Goal: Task Accomplishment & Management: Use online tool/utility

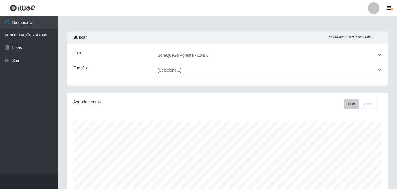
select select "215"
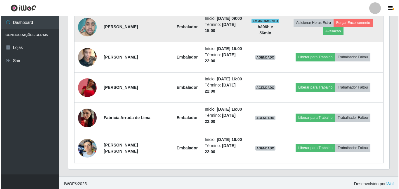
scroll to position [276, 0]
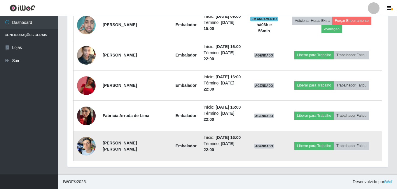
click at [88, 149] on img at bounding box center [86, 146] width 19 height 25
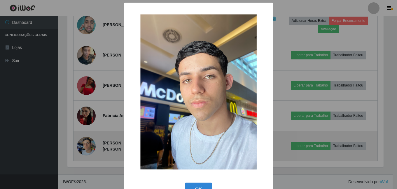
scroll to position [121, 318]
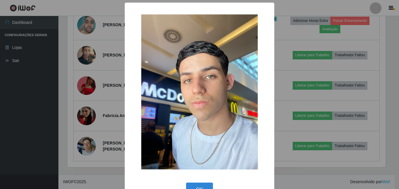
click at [99, 68] on div "× OK Cancel" at bounding box center [199, 94] width 399 height 189
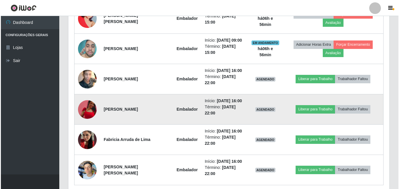
scroll to position [276, 0]
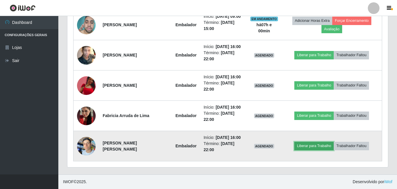
click at [306, 148] on button "Liberar para Trabalho" at bounding box center [313, 146] width 39 height 8
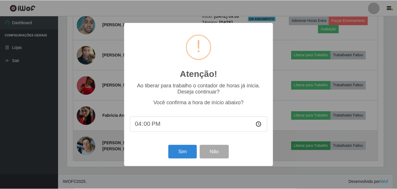
scroll to position [121, 318]
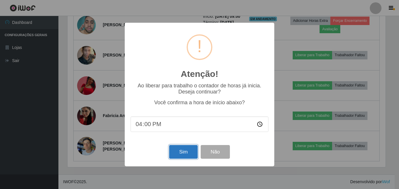
click at [189, 148] on button "Sim" at bounding box center [183, 152] width 28 height 14
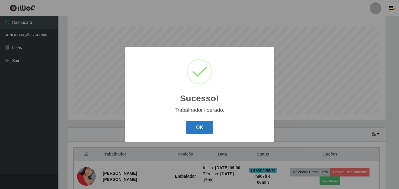
click at [203, 128] on button "OK" at bounding box center [199, 128] width 27 height 14
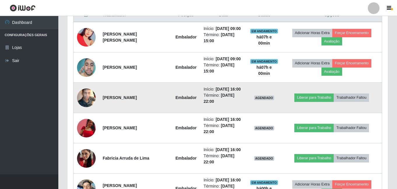
scroll to position [240, 0]
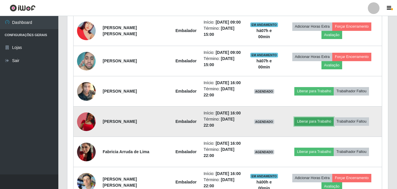
click at [309, 122] on button "Liberar para Trabalho" at bounding box center [313, 122] width 39 height 8
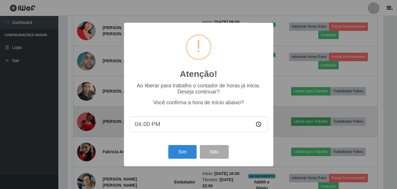
scroll to position [121, 318]
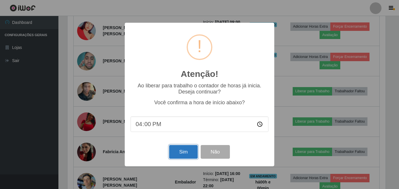
click at [191, 150] on button "Sim" at bounding box center [183, 152] width 28 height 14
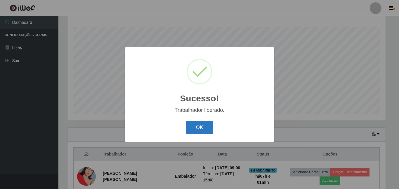
click at [205, 129] on button "OK" at bounding box center [199, 128] width 27 height 14
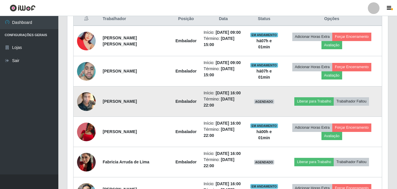
scroll to position [240, 0]
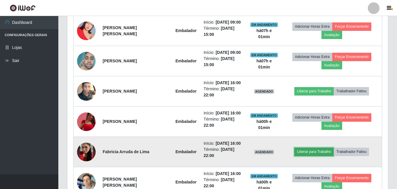
click at [312, 153] on button "Liberar para Trabalho" at bounding box center [313, 152] width 39 height 8
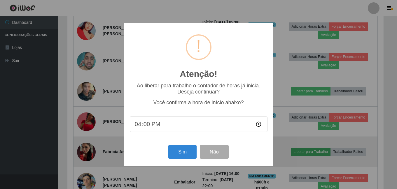
scroll to position [121, 318]
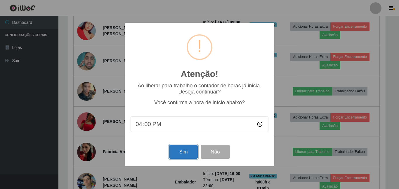
click at [194, 154] on button "Sim" at bounding box center [183, 152] width 28 height 14
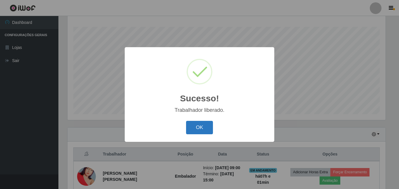
click at [199, 131] on button "OK" at bounding box center [199, 128] width 27 height 14
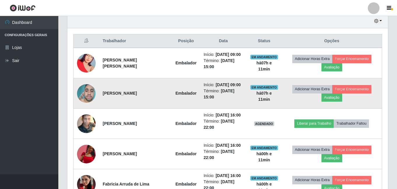
scroll to position [218, 0]
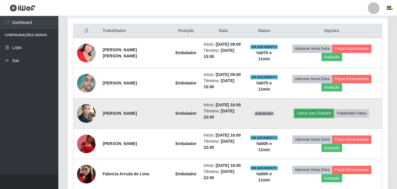
click at [319, 112] on button "Liberar para Trabalho" at bounding box center [313, 113] width 39 height 8
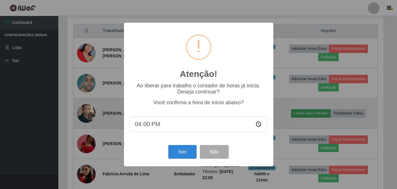
scroll to position [121, 318]
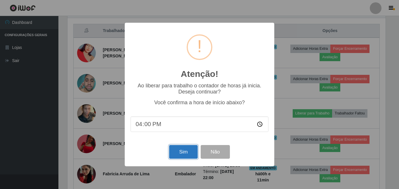
click at [191, 151] on button "Sim" at bounding box center [183, 152] width 28 height 14
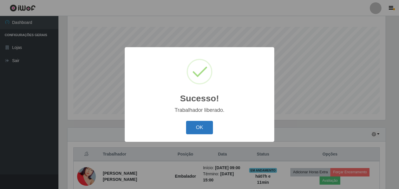
click at [208, 126] on button "OK" at bounding box center [199, 128] width 27 height 14
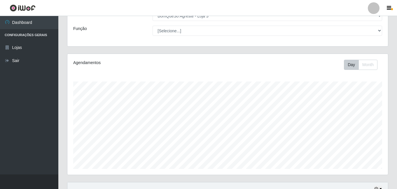
scroll to position [0, 0]
